Goal: Ask a question

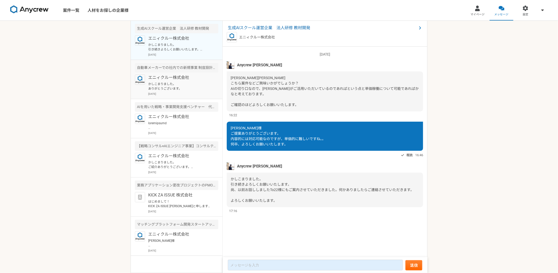
click at [176, 78] on p "エニィクルー株式会社" at bounding box center [179, 78] width 63 height 6
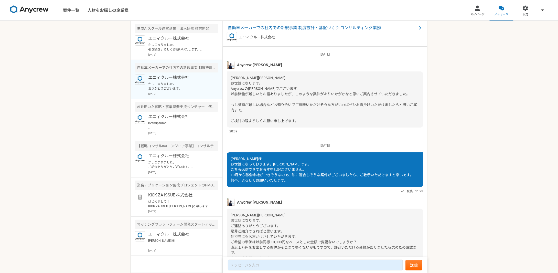
scroll to position [182, 0]
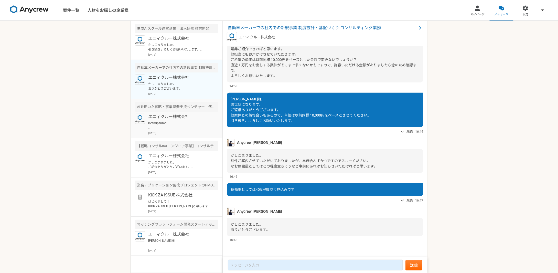
click at [170, 120] on div "エニィクルー株式会社 [DATE]" at bounding box center [183, 124] width 70 height 21
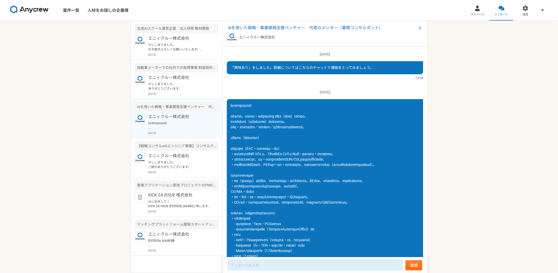
scroll to position [1, 0]
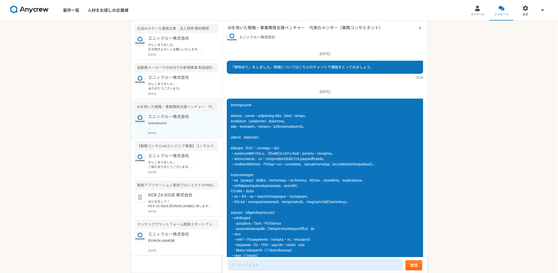
drag, startPoint x: 283, startPoint y: 26, endPoint x: 269, endPoint y: 27, distance: 13.9
click at [269, 27] on span "AIを用いた戦略・事業開発支援ベンチャー　代表のメンター（業務コンサルタント）" at bounding box center [322, 28] width 189 height 6
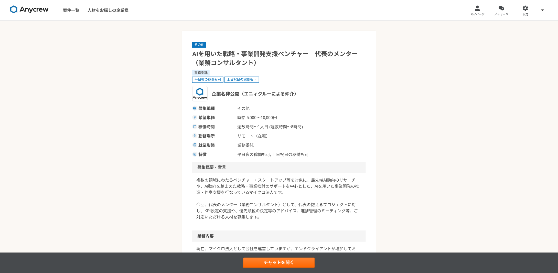
click at [292, 100] on div "企業名非公開（エニィクルーによる仲介）" at bounding box center [279, 93] width 174 height 15
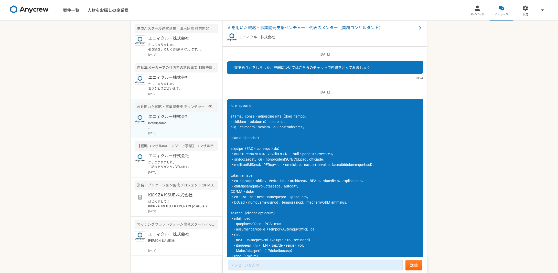
scroll to position [166, 0]
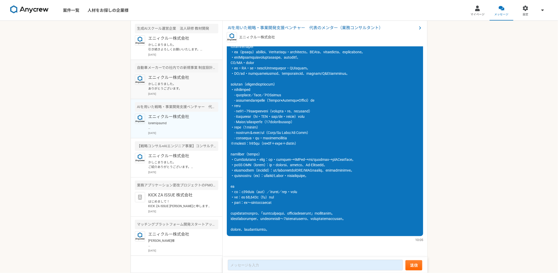
click at [183, 77] on p "エニィクルー株式会社" at bounding box center [179, 78] width 63 height 6
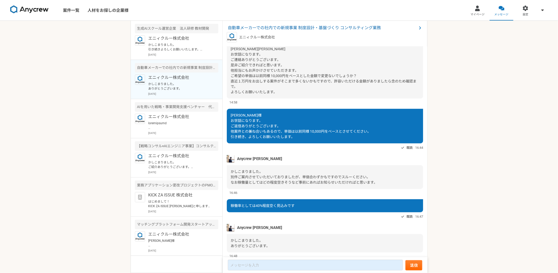
scroll to position [182, 0]
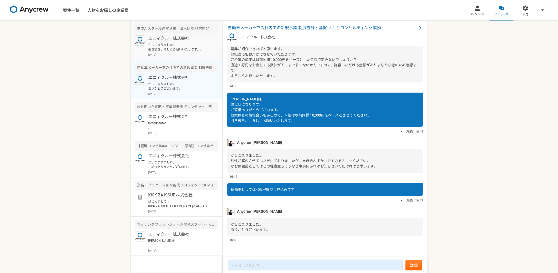
click at [179, 50] on p "かしこまりました。 引き続きよろしくお願いいたします。 尚、以前お話ししましたTo22様にもご案内させていただきました。何かありましたらご連絡させていただきま…" at bounding box center [179, 47] width 63 height 9
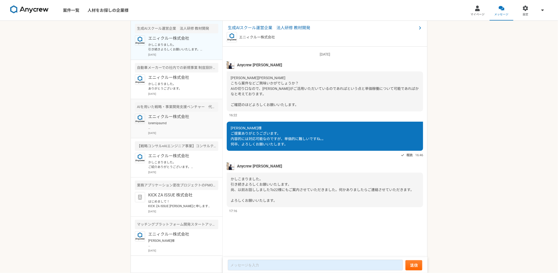
click at [169, 128] on p at bounding box center [179, 125] width 63 height 9
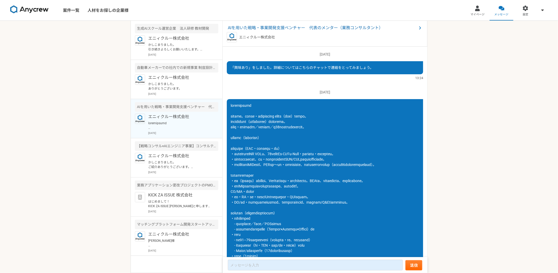
scroll to position [166, 0]
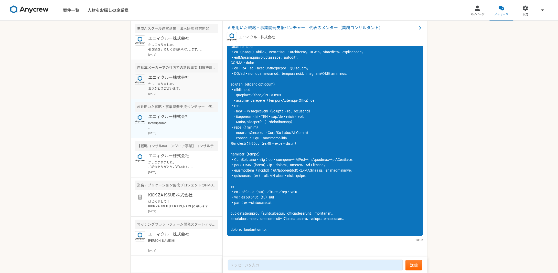
click at [179, 89] on p "かしこまりました。 ありがとうございます。" at bounding box center [179, 86] width 63 height 9
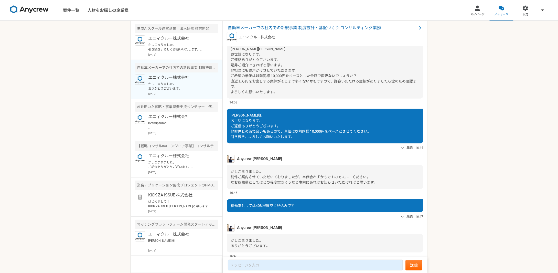
scroll to position [182, 0]
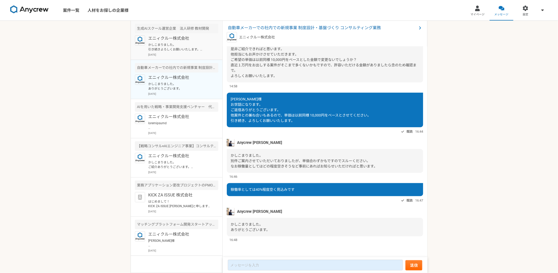
click at [144, 44] on img at bounding box center [140, 40] width 10 height 10
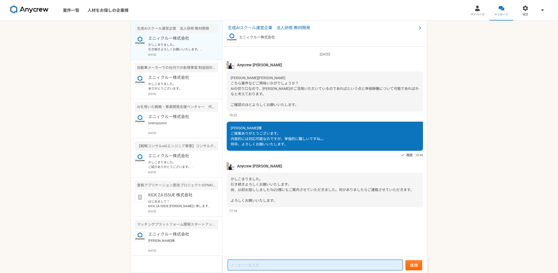
click at [279, 266] on textarea at bounding box center [315, 265] width 175 height 11
type textarea "し"
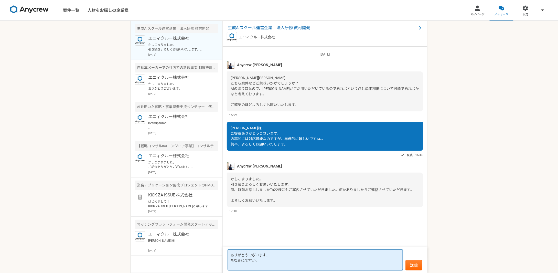
paste textarea "[URL][DOMAIN_NAME]"
click at [274, 261] on textarea "ありがとうございます。 ちなみにですが、 [URL][DOMAIN_NAME]" at bounding box center [315, 259] width 175 height 21
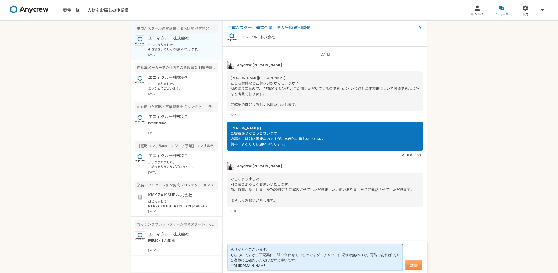
type textarea "ありがとうございます。 ちなみにですが、下記案件に問い合わせているのですが、チャットに返信が無いので、可能であればご担当者様にご確認いただけますと幸いです。 …"
click at [421, 265] on button "送信" at bounding box center [414, 265] width 17 height 10
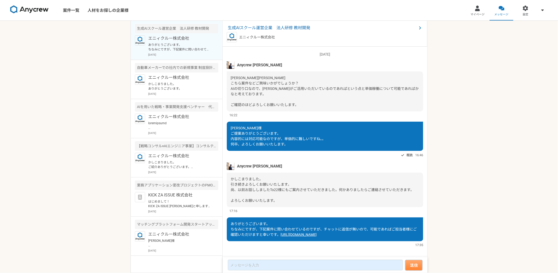
scroll to position [10, 0]
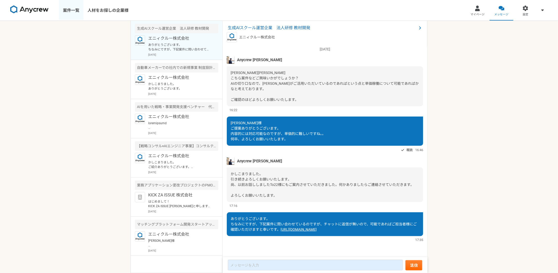
click at [79, 12] on link "案件一覧" at bounding box center [71, 10] width 25 height 20
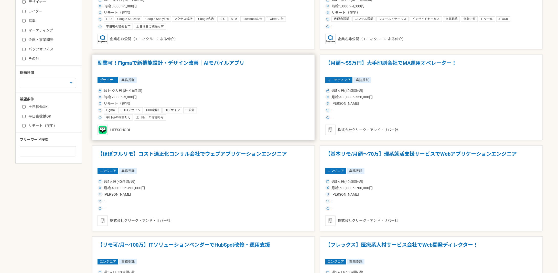
scroll to position [172, 0]
